Goal: Task Accomplishment & Management: Manage account settings

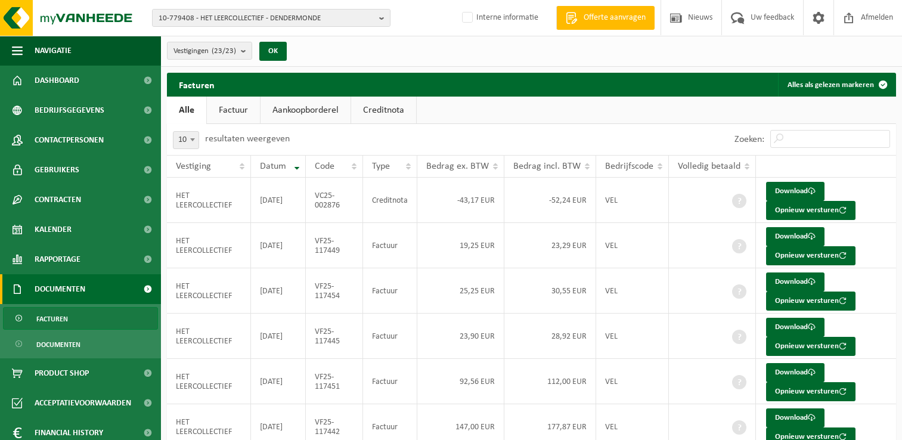
click at [301, 7] on div "10-779408 - HET LEERCOLLECTIEF - DENDERMONDE 10-912526 - GO! HOOFDSTRUCTUUR 10-…" at bounding box center [451, 18] width 902 height 36
click at [304, 17] on span "10-779408 - HET LEERCOLLECTIEF - DENDERMONDE" at bounding box center [267, 19] width 216 height 18
paste input "10-781892"
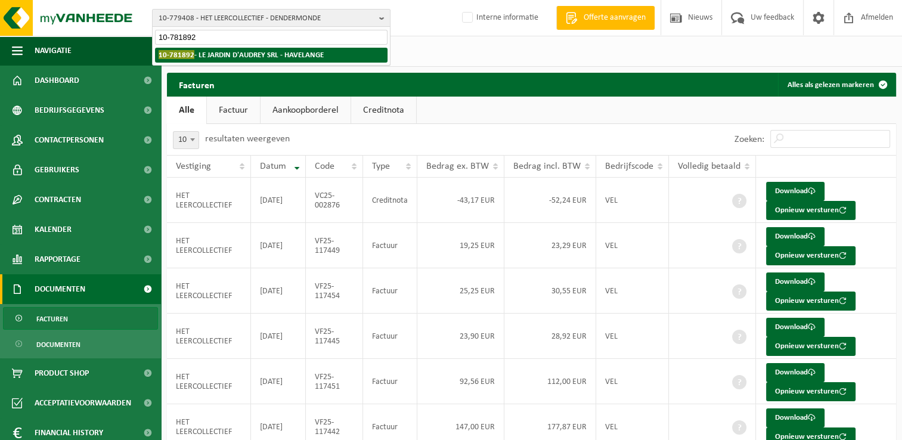
type input "10-781892"
click at [222, 58] on strong "10-781892 - LE JARDIN D'AUDREY SRL - HAVELANGE" at bounding box center [241, 54] width 165 height 9
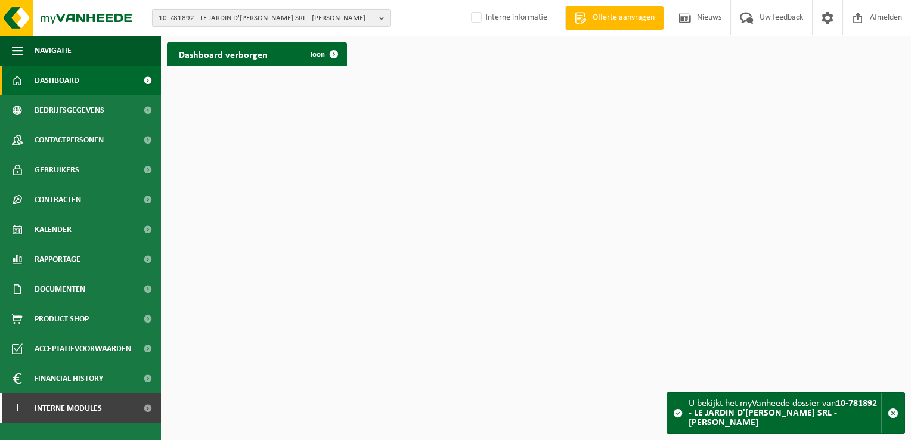
click at [229, 17] on span "10-781892 - LE JARDIN D'[PERSON_NAME] - [PERSON_NAME]" at bounding box center [267, 19] width 216 height 18
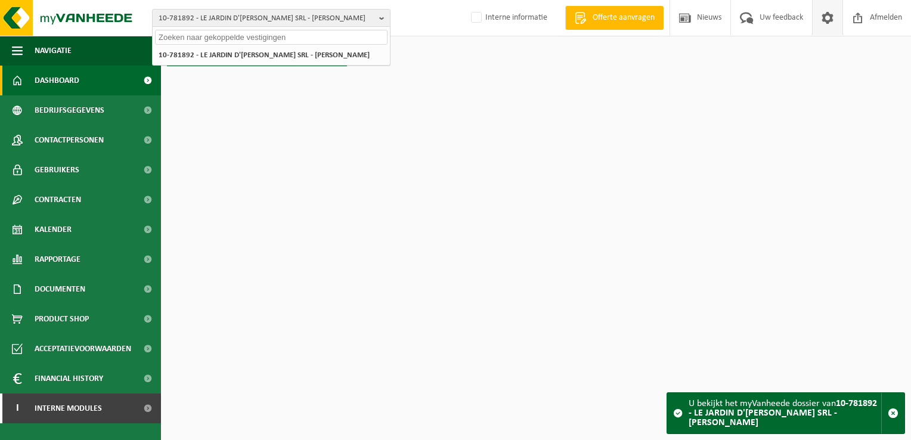
click at [828, 18] on span at bounding box center [828, 17] width 18 height 35
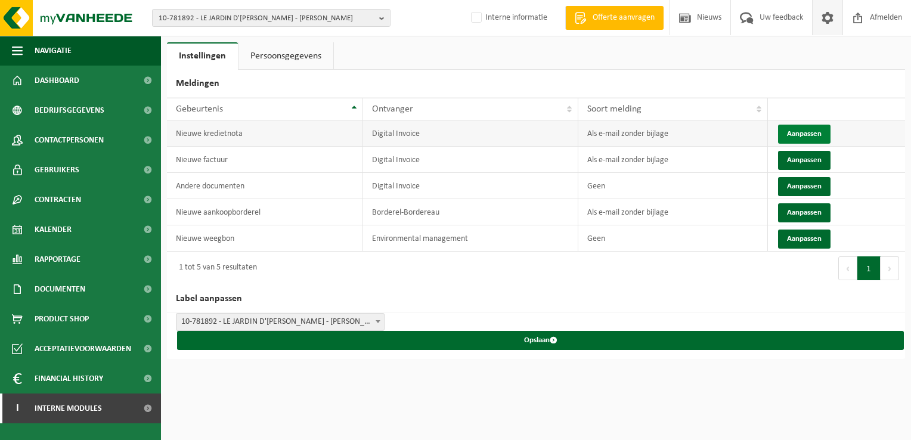
click at [794, 134] on button "Aanpassen" at bounding box center [804, 134] width 52 height 19
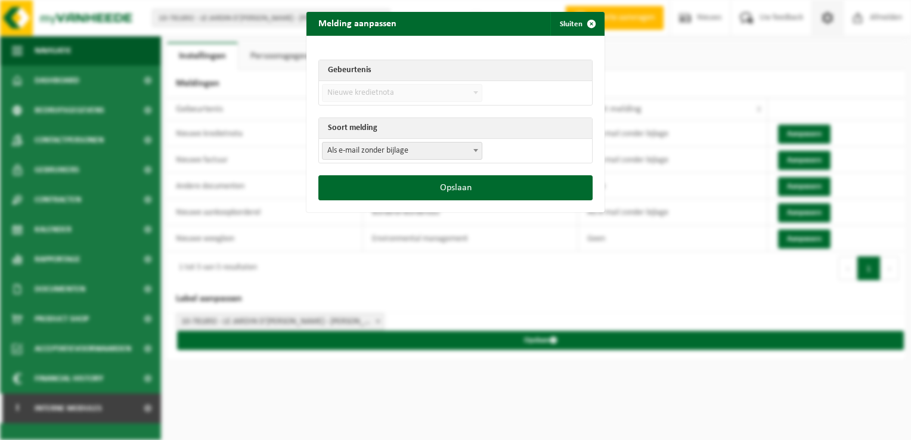
click at [412, 155] on span "Als e-mail zonder bijlage" at bounding box center [402, 151] width 159 height 17
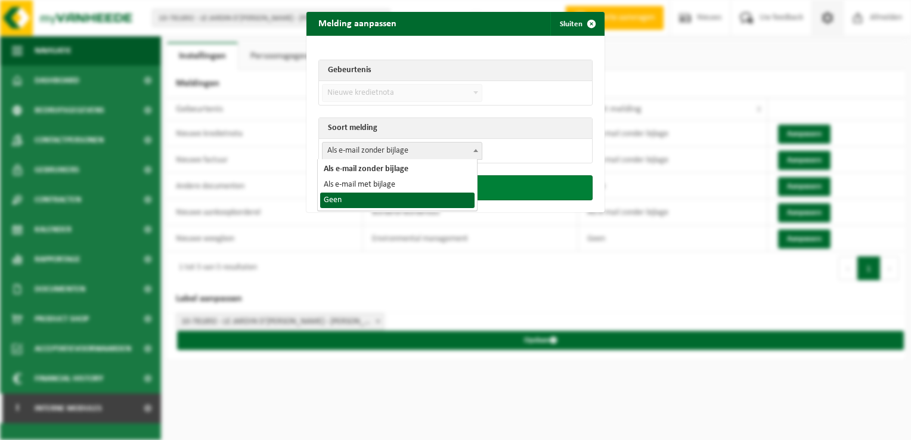
select select "1"
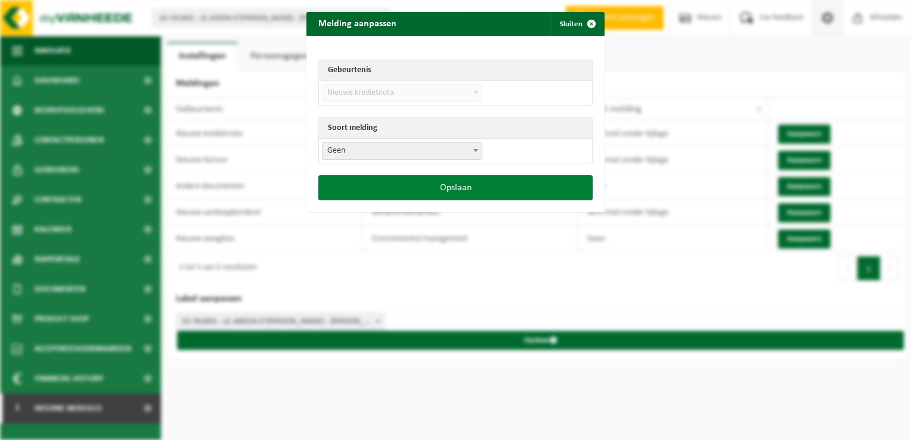
click at [409, 187] on button "Opslaan" at bounding box center [455, 187] width 274 height 25
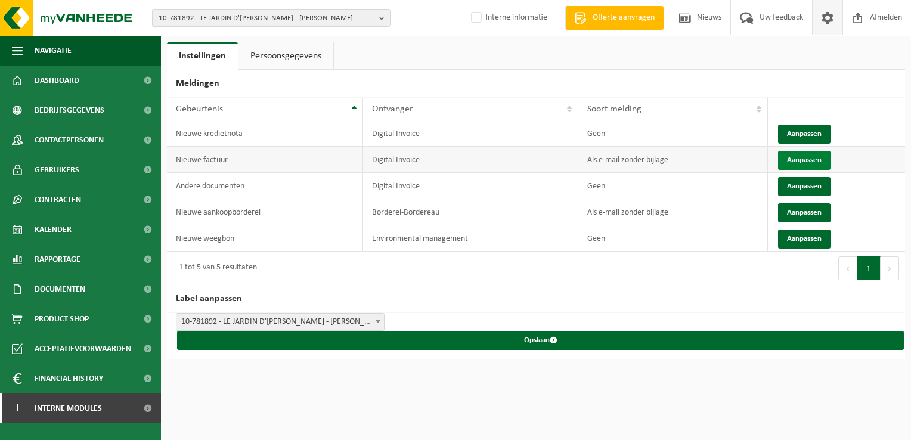
click at [790, 167] on button "Aanpassen" at bounding box center [804, 160] width 52 height 19
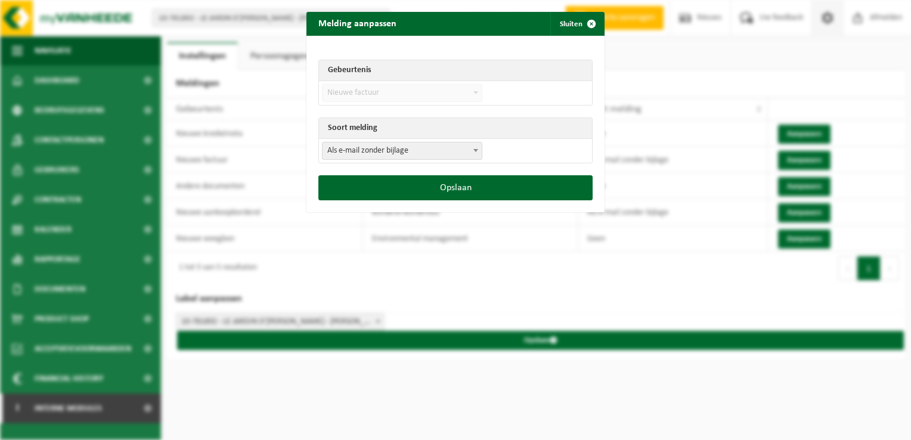
click at [406, 144] on span "Als e-mail zonder bijlage" at bounding box center [402, 151] width 159 height 17
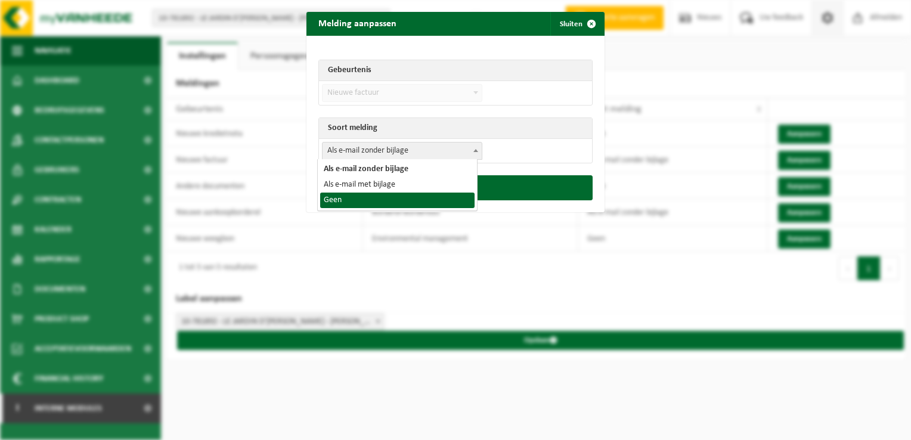
select select "1"
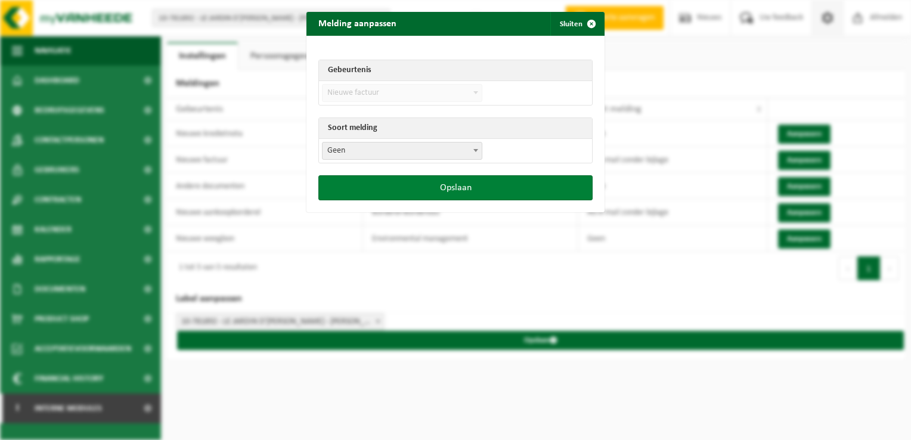
click at [469, 189] on button "Opslaan" at bounding box center [455, 187] width 274 height 25
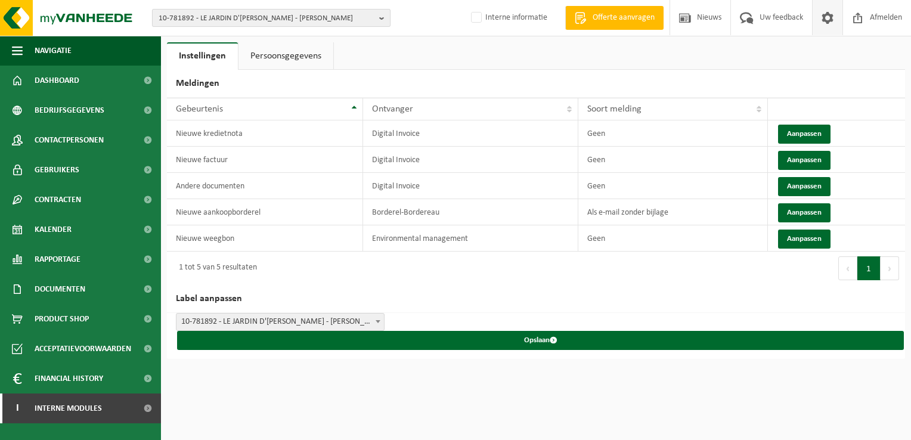
click at [280, 16] on span "10-781892 - LE JARDIN D'AUDREY SRL - HAVELANGE" at bounding box center [267, 19] width 216 height 18
paste input "10-921979"
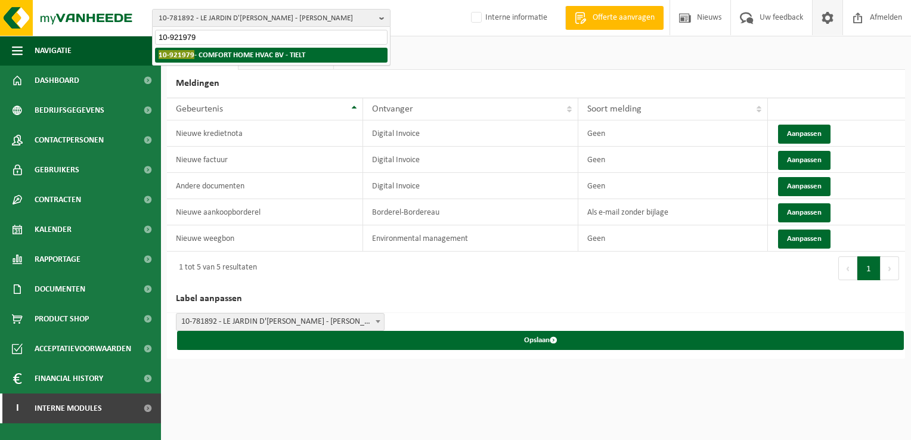
type input "10-921979"
click at [219, 58] on strong "10-921979 - COMFORT HOME HVAC BV - TIELT" at bounding box center [232, 54] width 147 height 9
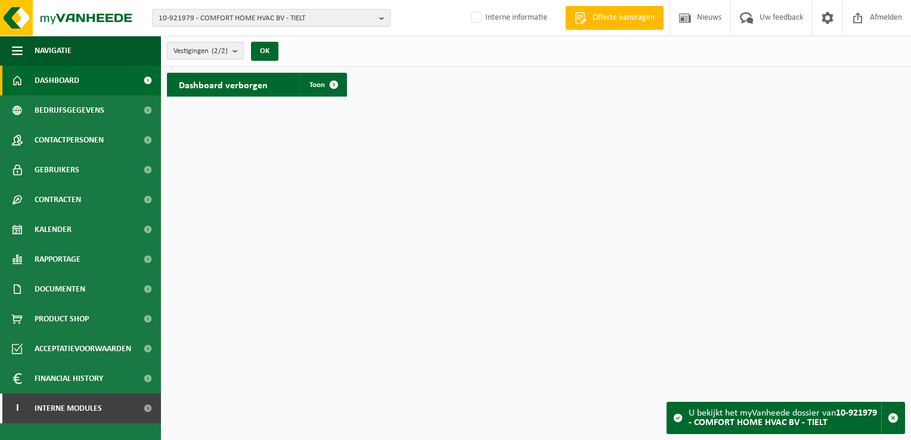
click at [221, 56] on span "Vestigingen (2/2)" at bounding box center [201, 51] width 54 height 18
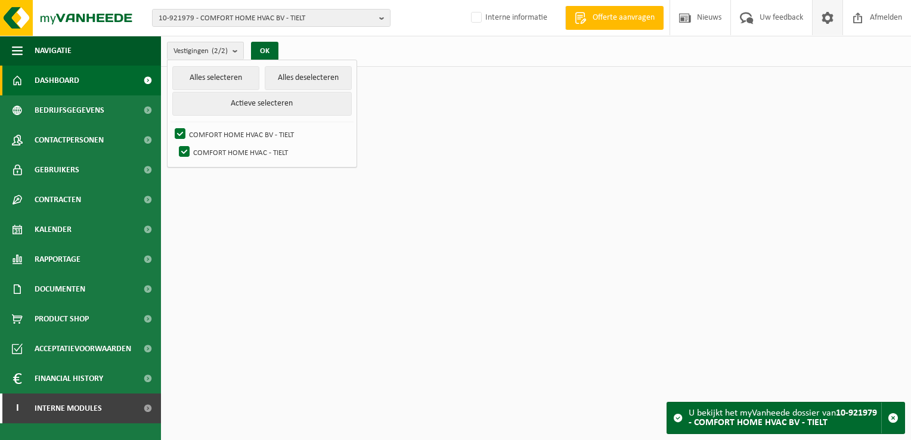
click at [819, 27] on span at bounding box center [828, 17] width 18 height 35
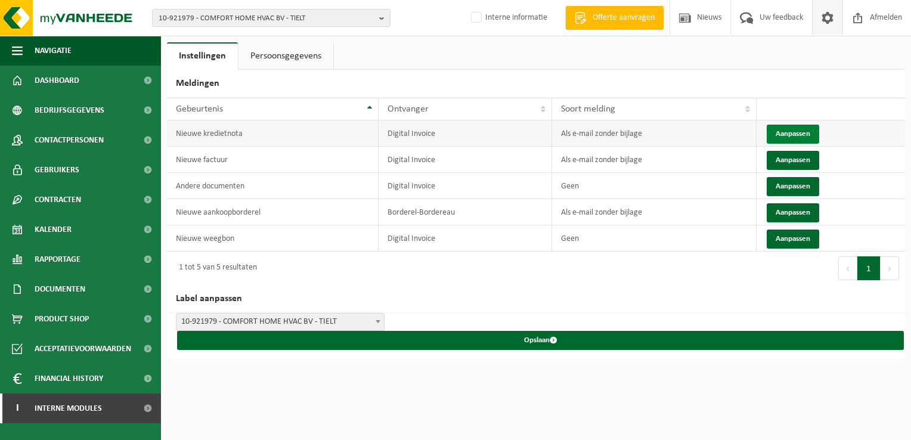
click at [802, 136] on button "Aanpassen" at bounding box center [793, 134] width 52 height 19
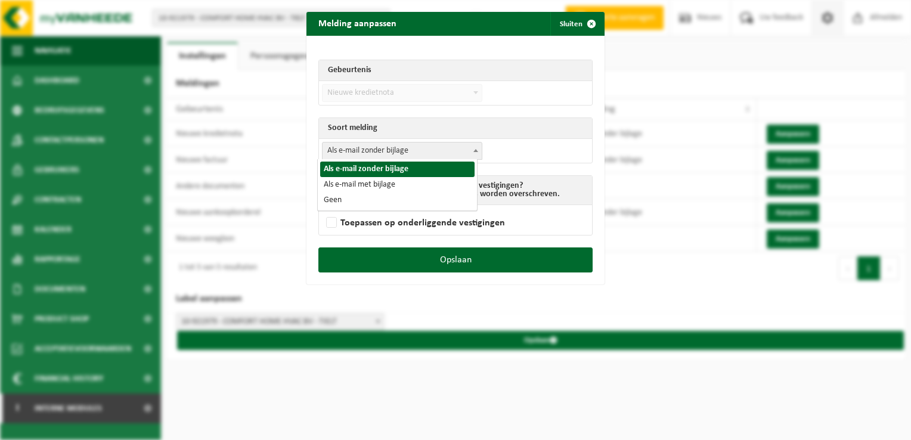
click at [352, 158] on span "Als e-mail zonder bijlage" at bounding box center [402, 151] width 159 height 17
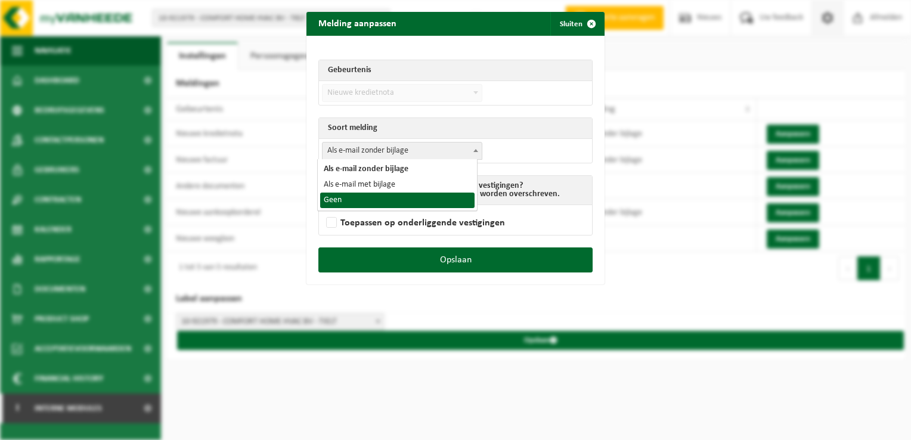
select select "1"
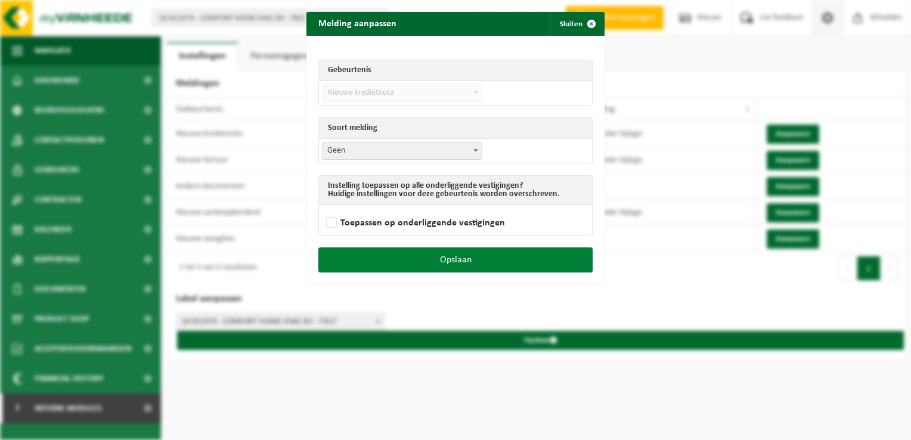
click at [478, 252] on button "Opslaan" at bounding box center [455, 260] width 274 height 25
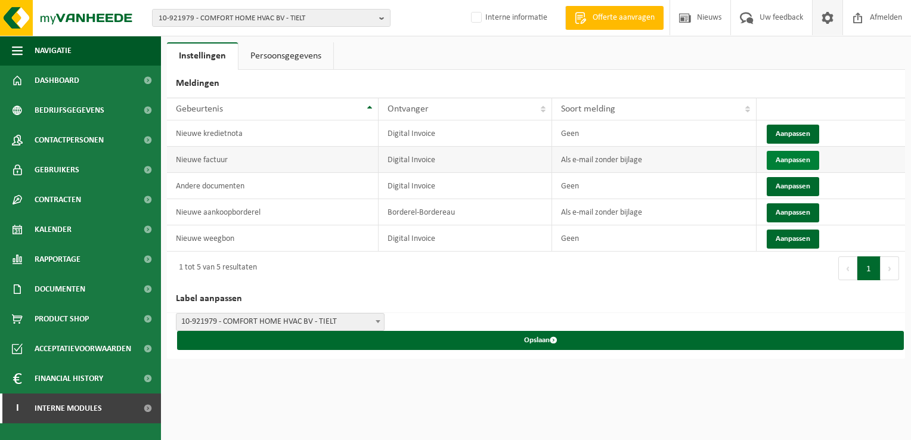
click at [790, 156] on button "Aanpassen" at bounding box center [793, 160] width 52 height 19
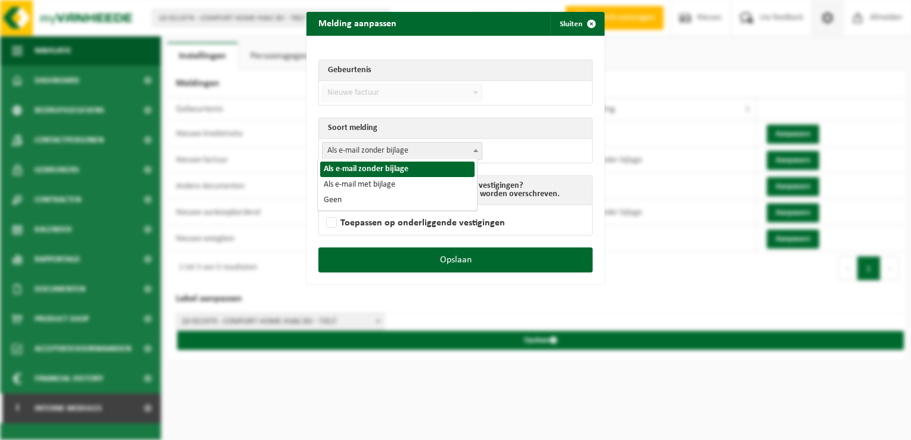
click at [385, 144] on span "Als e-mail zonder bijlage" at bounding box center [402, 151] width 159 height 17
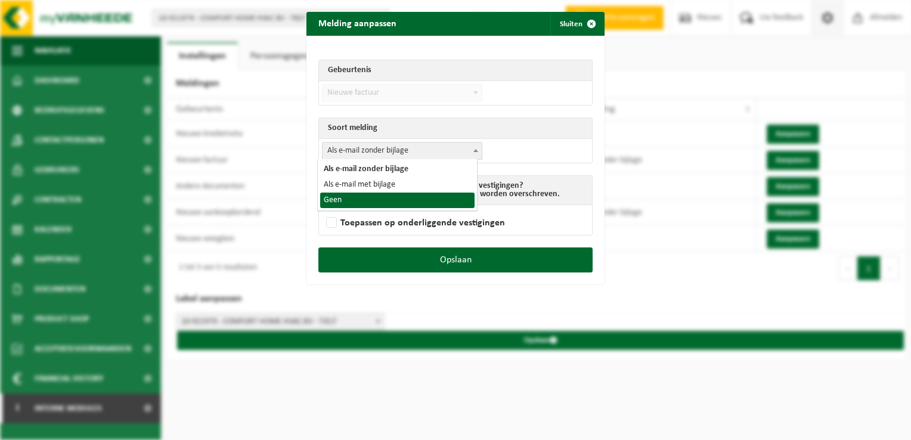
select select "1"
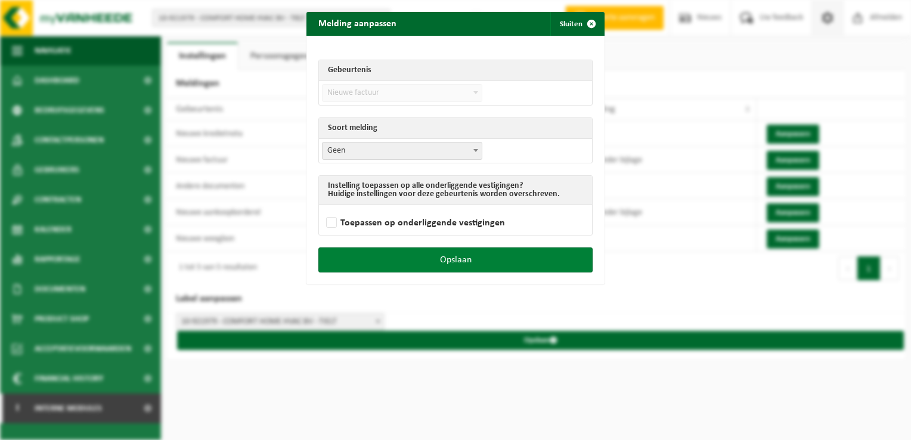
click at [506, 259] on button "Opslaan" at bounding box center [455, 260] width 274 height 25
